Goal: Information Seeking & Learning: Learn about a topic

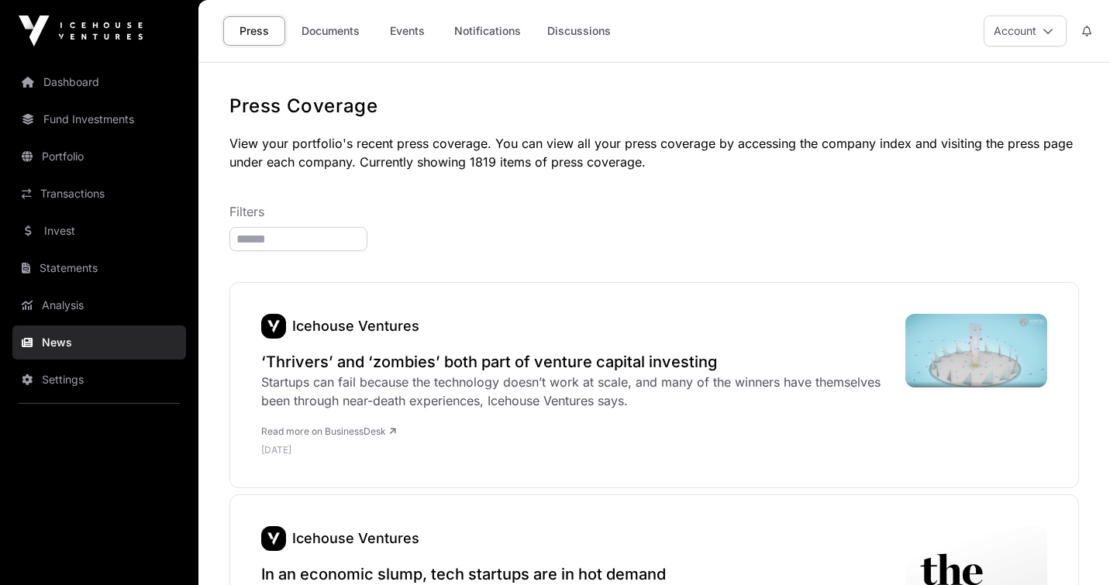
click at [472, 378] on div "Startups can fail because the technology doesn’t work at scale, and many of the…" at bounding box center [575, 391] width 628 height 37
click at [380, 432] on link "Read more on BusinessDesk" at bounding box center [328, 431] width 135 height 12
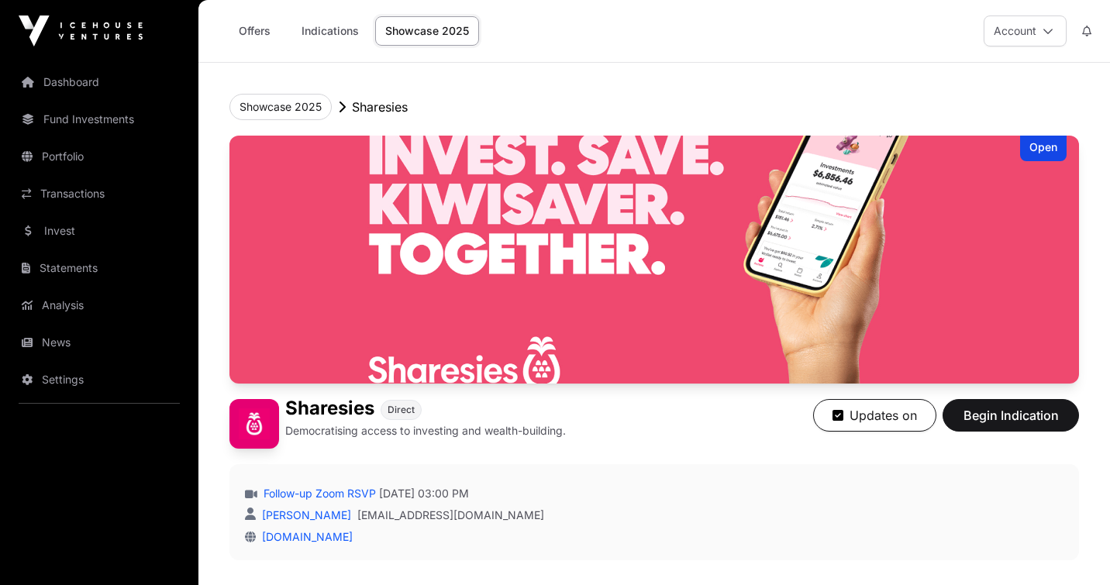
scroll to position [576, 0]
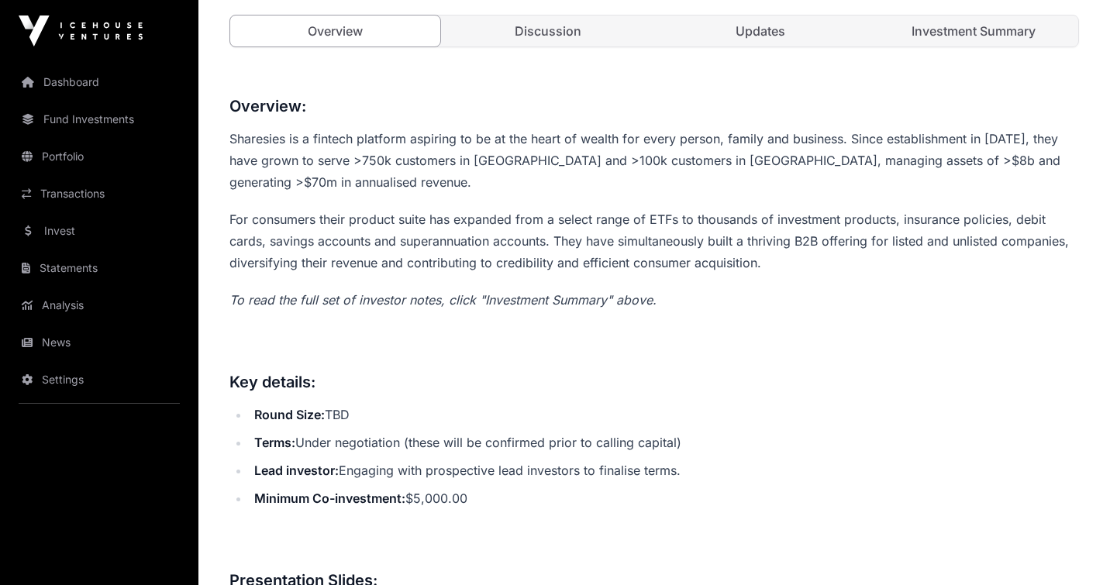
click at [101, 76] on link "Dashboard" at bounding box center [99, 82] width 174 height 34
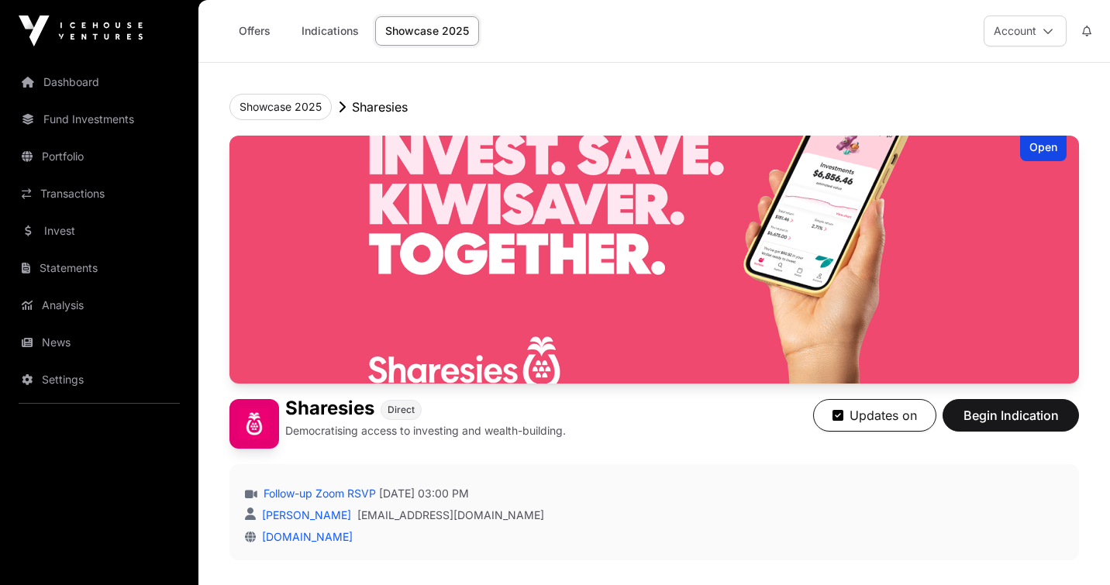
scroll to position [576, 0]
